Goal: Navigation & Orientation: Understand site structure

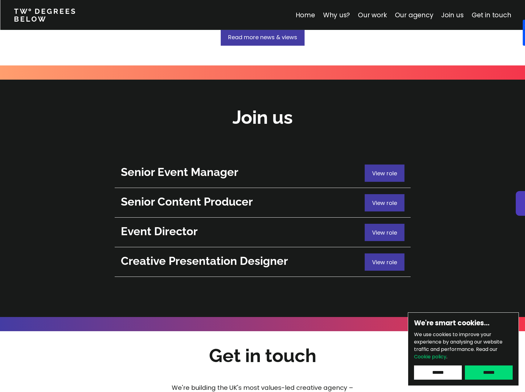
scroll to position [2159, 0]
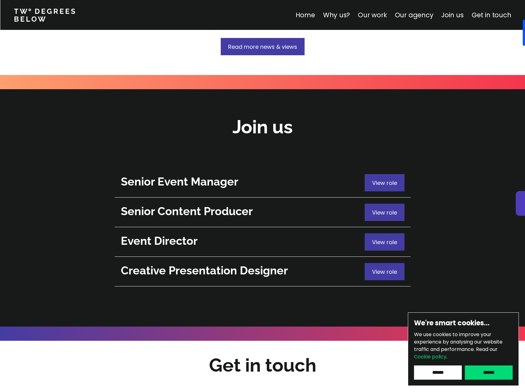
click at [378, 13] on link "Our work" at bounding box center [372, 14] width 29 height 9
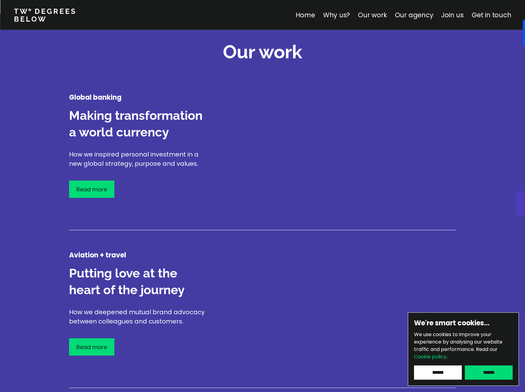
scroll to position [723, 0]
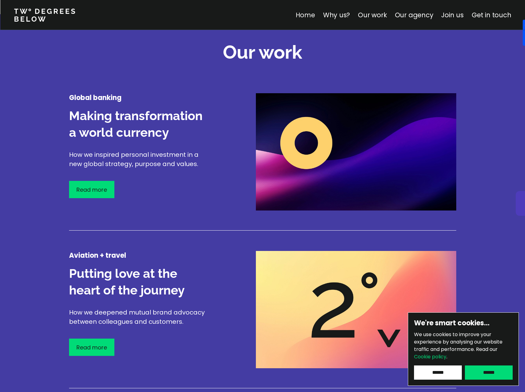
click at [307, 13] on link "Home" at bounding box center [304, 14] width 19 height 9
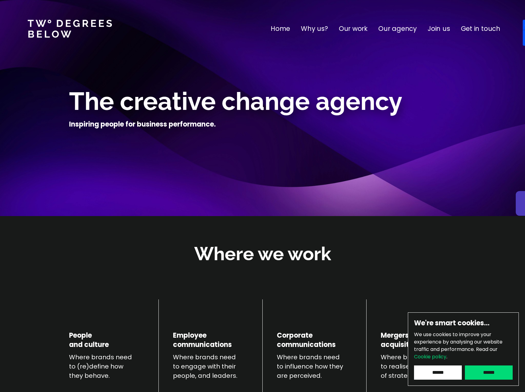
click at [402, 31] on p "Our agency" at bounding box center [397, 29] width 39 height 10
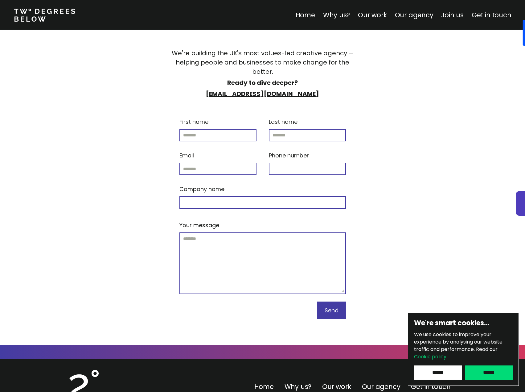
scroll to position [2526, 0]
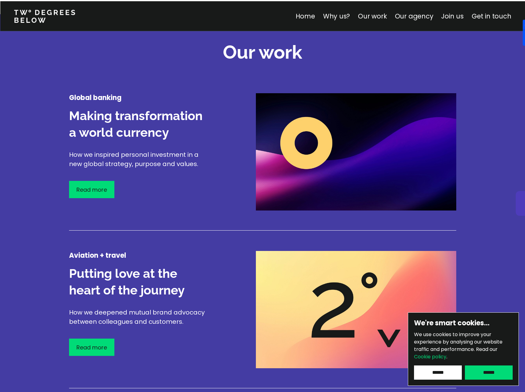
scroll to position [2159, 0]
